Goal: Navigation & Orientation: Find specific page/section

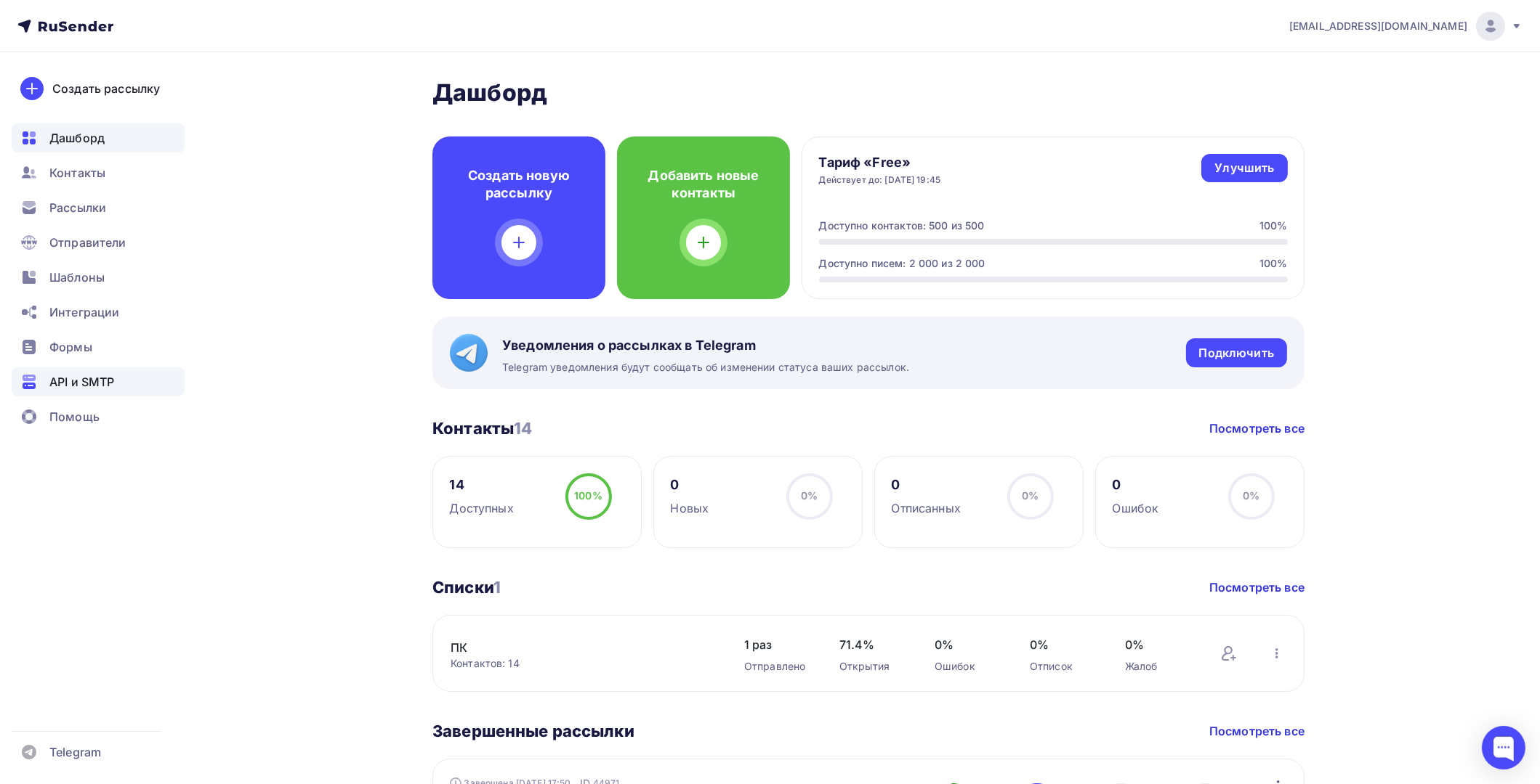
click at [85, 386] on span "API и SMTP" at bounding box center [81, 382] width 65 height 18
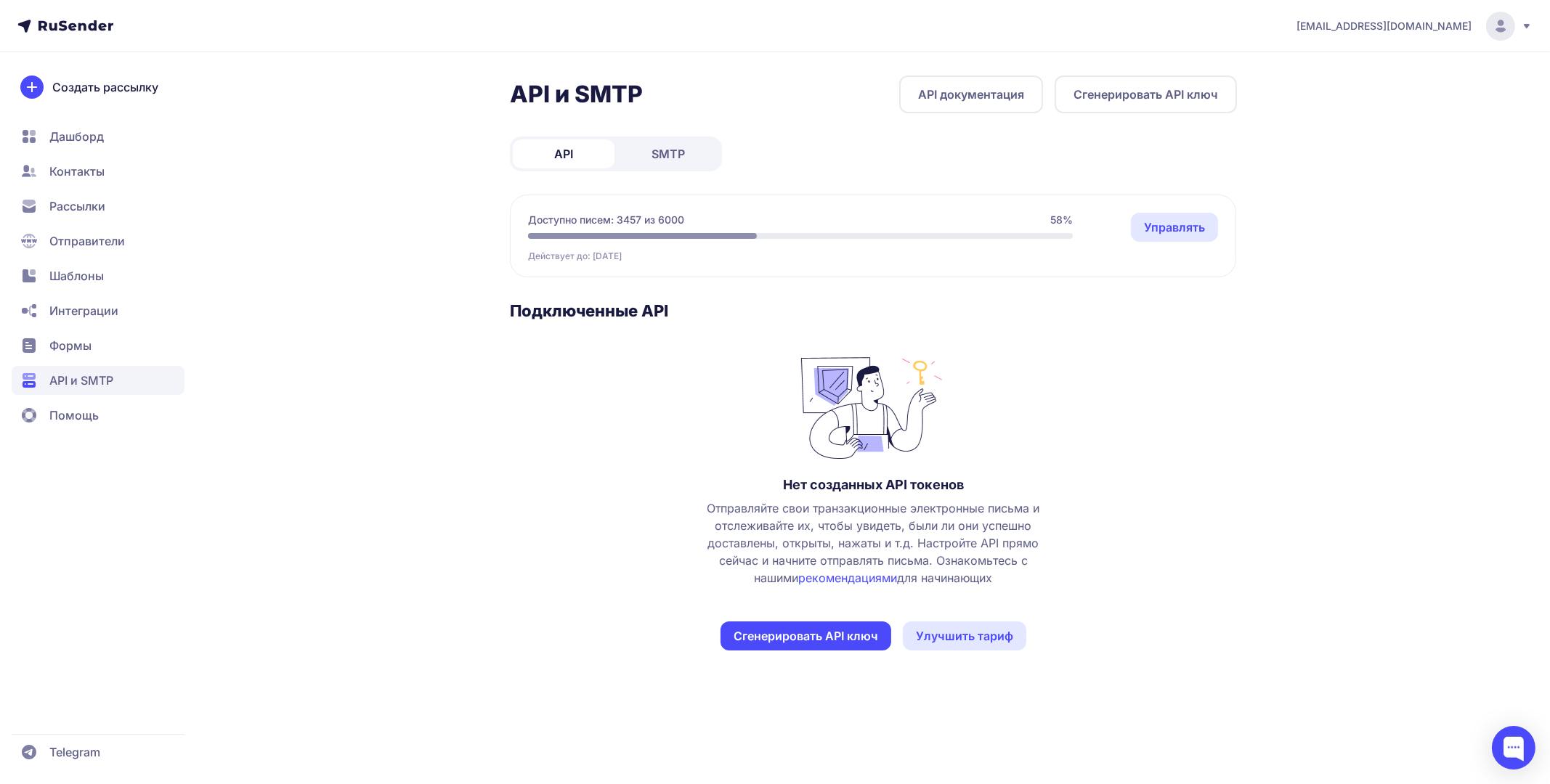
click at [668, 150] on span "SMTP" at bounding box center [668, 154] width 34 height 18
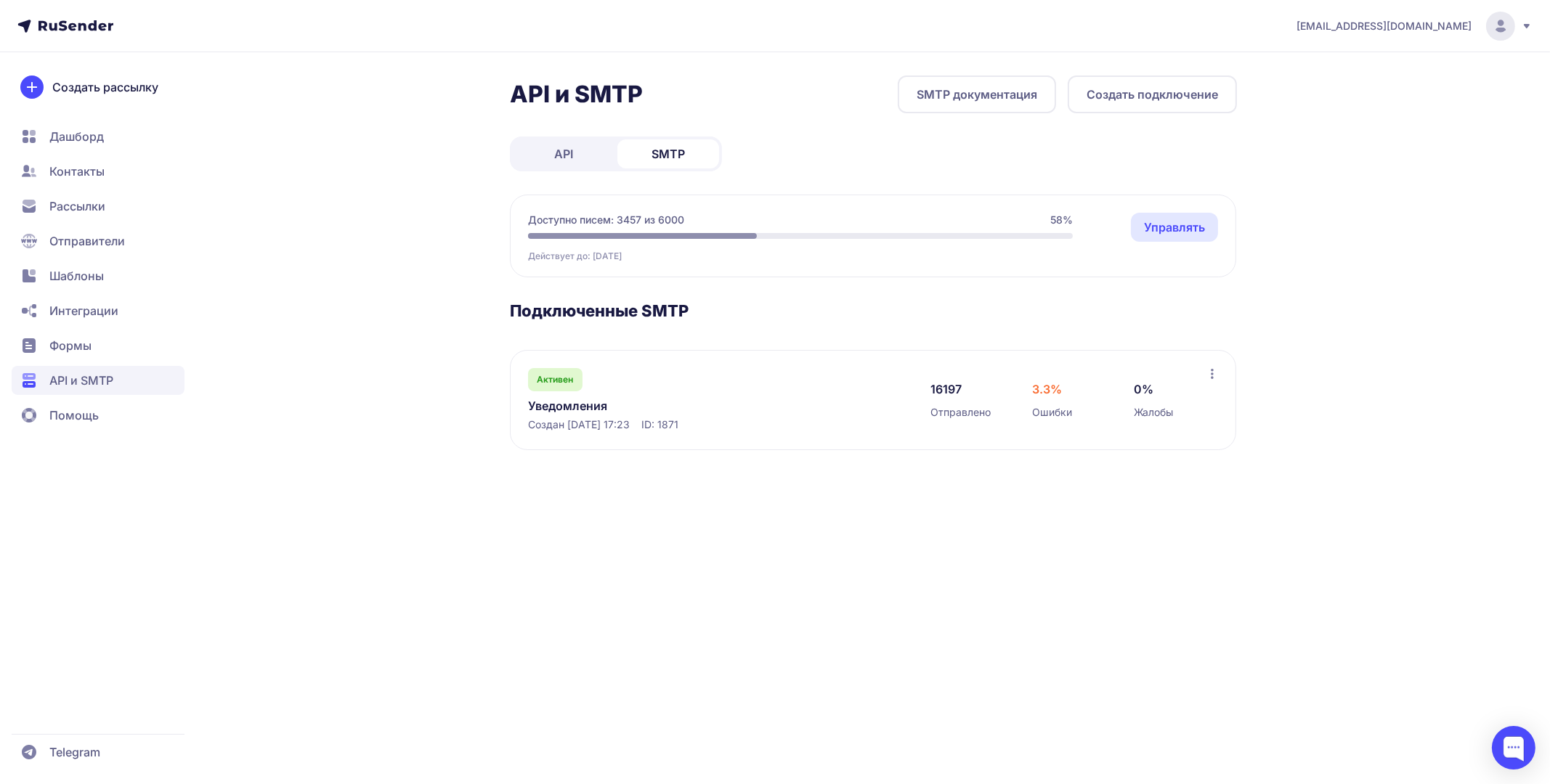
click at [577, 402] on link "Уведомления" at bounding box center [676, 406] width 298 height 18
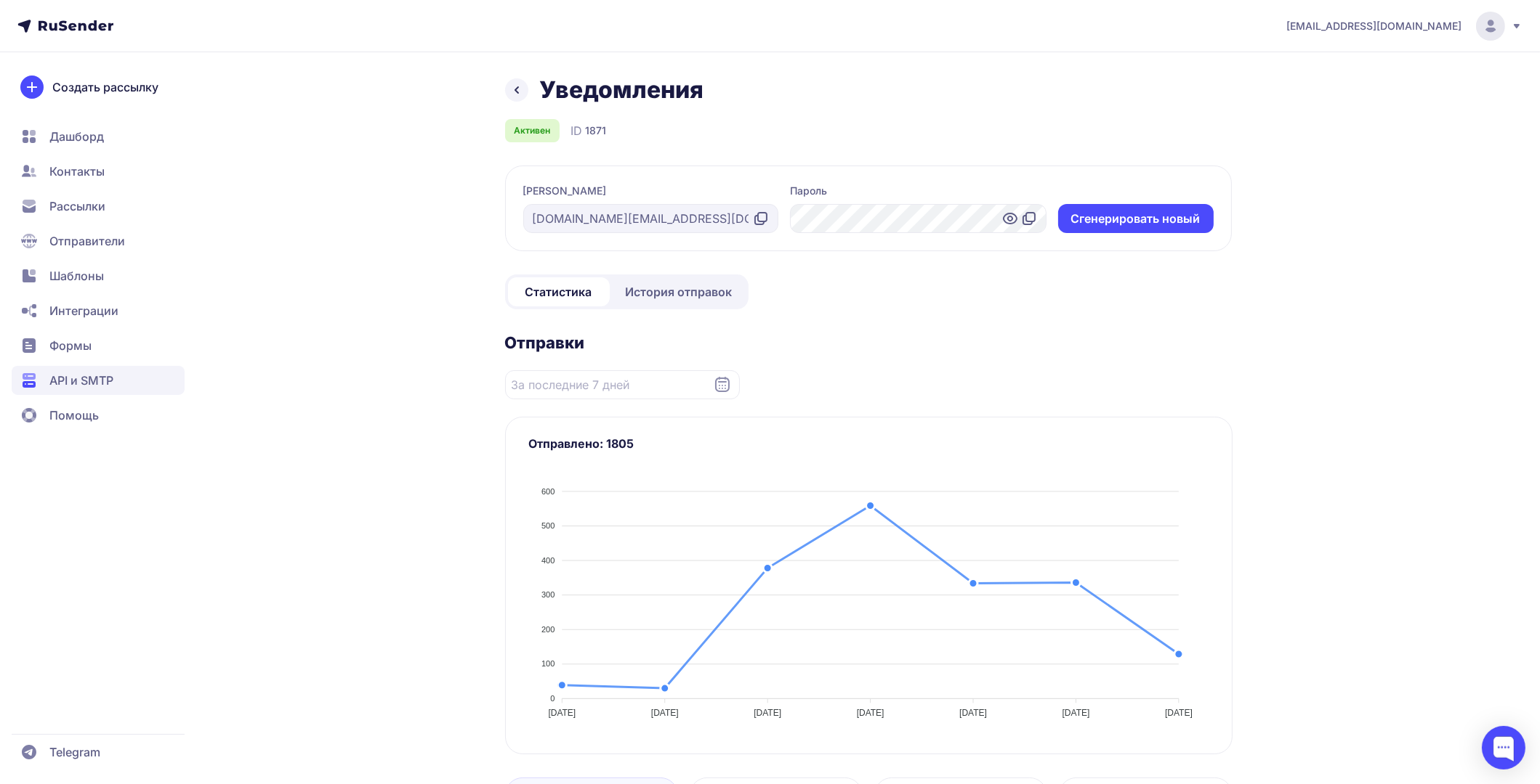
click at [664, 292] on span "История отправок" at bounding box center [679, 292] width 107 height 18
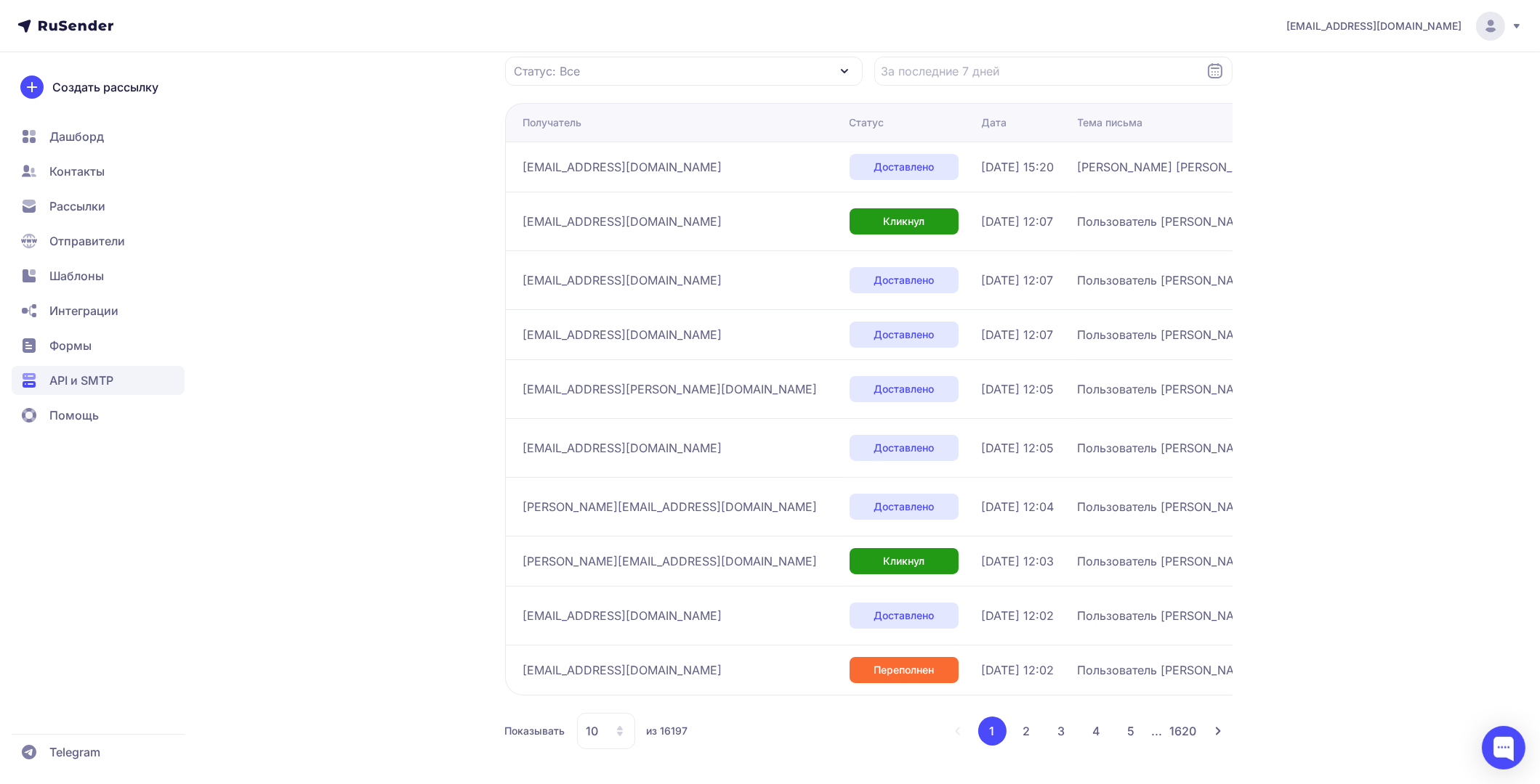
scroll to position [223, 0]
